Goal: Transaction & Acquisition: Purchase product/service

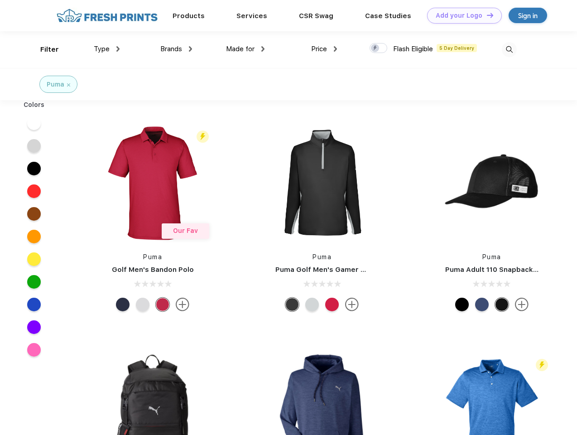
click at [461, 15] on link "Add your Logo Design Tool" at bounding box center [464, 16] width 75 height 16
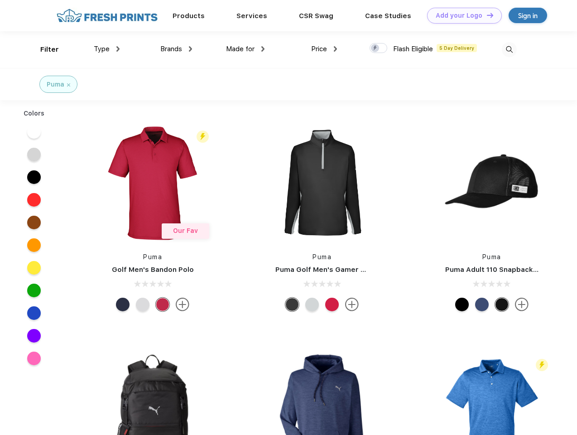
click at [0, 0] on div "Design Tool" at bounding box center [0, 0] width 0 height 0
click at [486, 15] on link "Add your Logo Design Tool" at bounding box center [464, 16] width 75 height 16
click at [44, 49] on div "Filter" at bounding box center [49, 49] width 19 height 10
click at [107, 49] on span "Type" at bounding box center [102, 49] width 16 height 8
click at [176, 49] on span "Brands" at bounding box center [171, 49] width 22 height 8
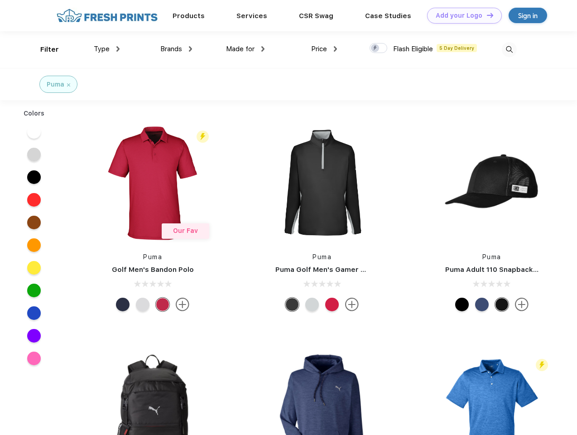
click at [246, 49] on span "Made for" at bounding box center [240, 49] width 29 height 8
click at [325, 49] on span "Price" at bounding box center [319, 49] width 16 height 8
click at [379, 48] on div at bounding box center [379, 48] width 18 height 10
click at [376, 48] on input "checkbox" at bounding box center [373, 46] width 6 height 6
click at [509, 49] on img at bounding box center [509, 49] width 15 height 15
